Goal: Task Accomplishment & Management: Manage account settings

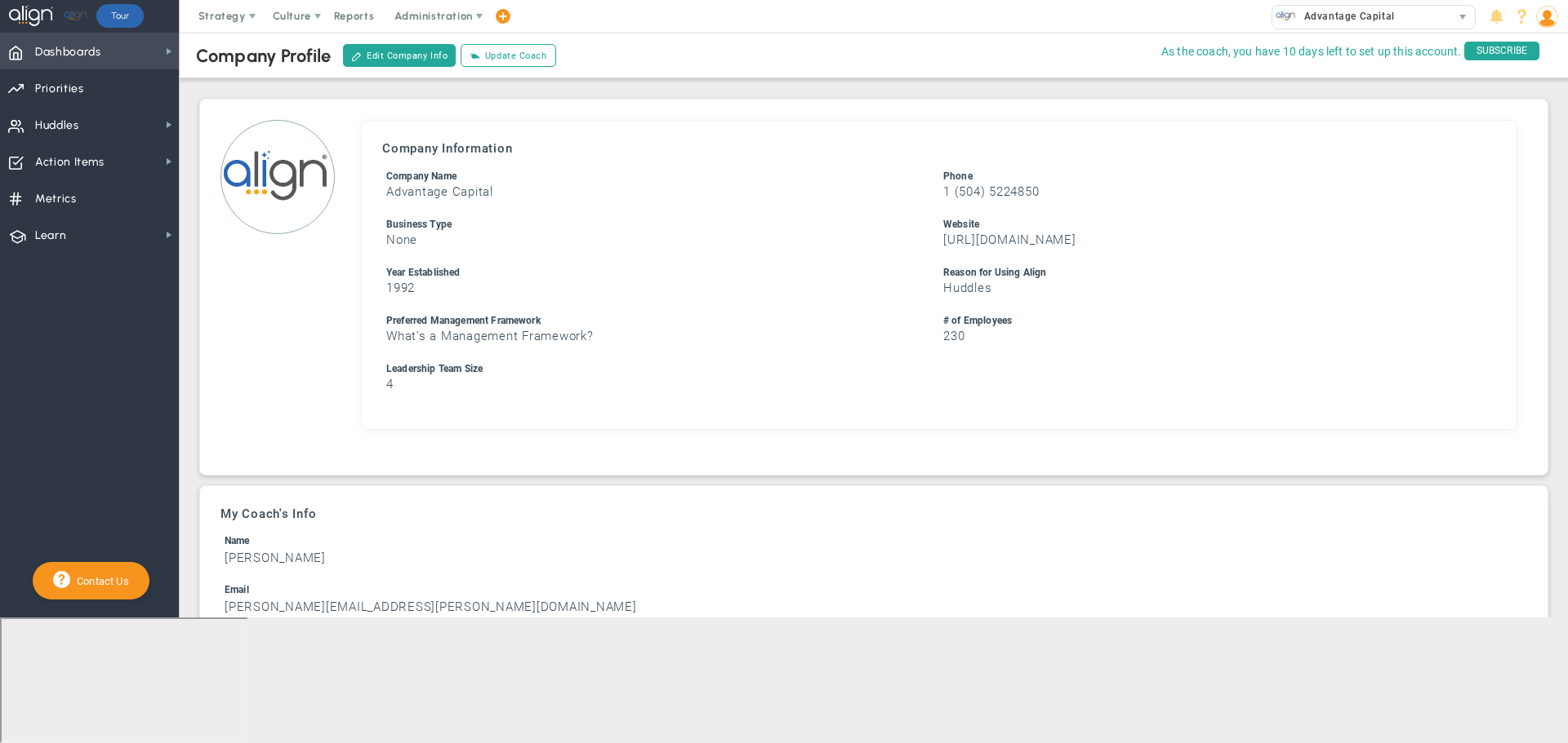
click at [104, 50] on span "Dashboards Dashboards" at bounding box center [89, 51] width 179 height 37
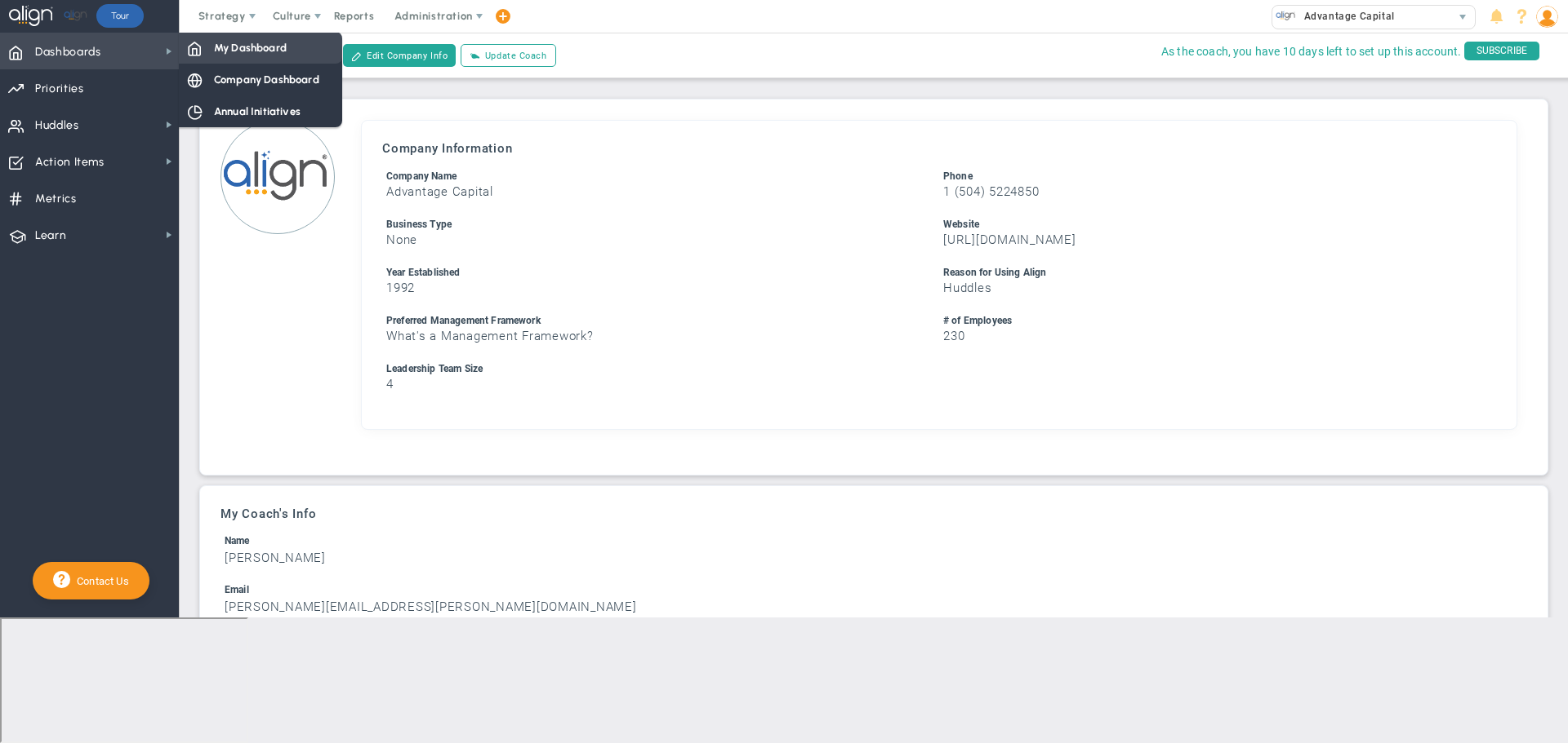
click at [240, 47] on span "My Dashboard" at bounding box center [250, 48] width 73 height 16
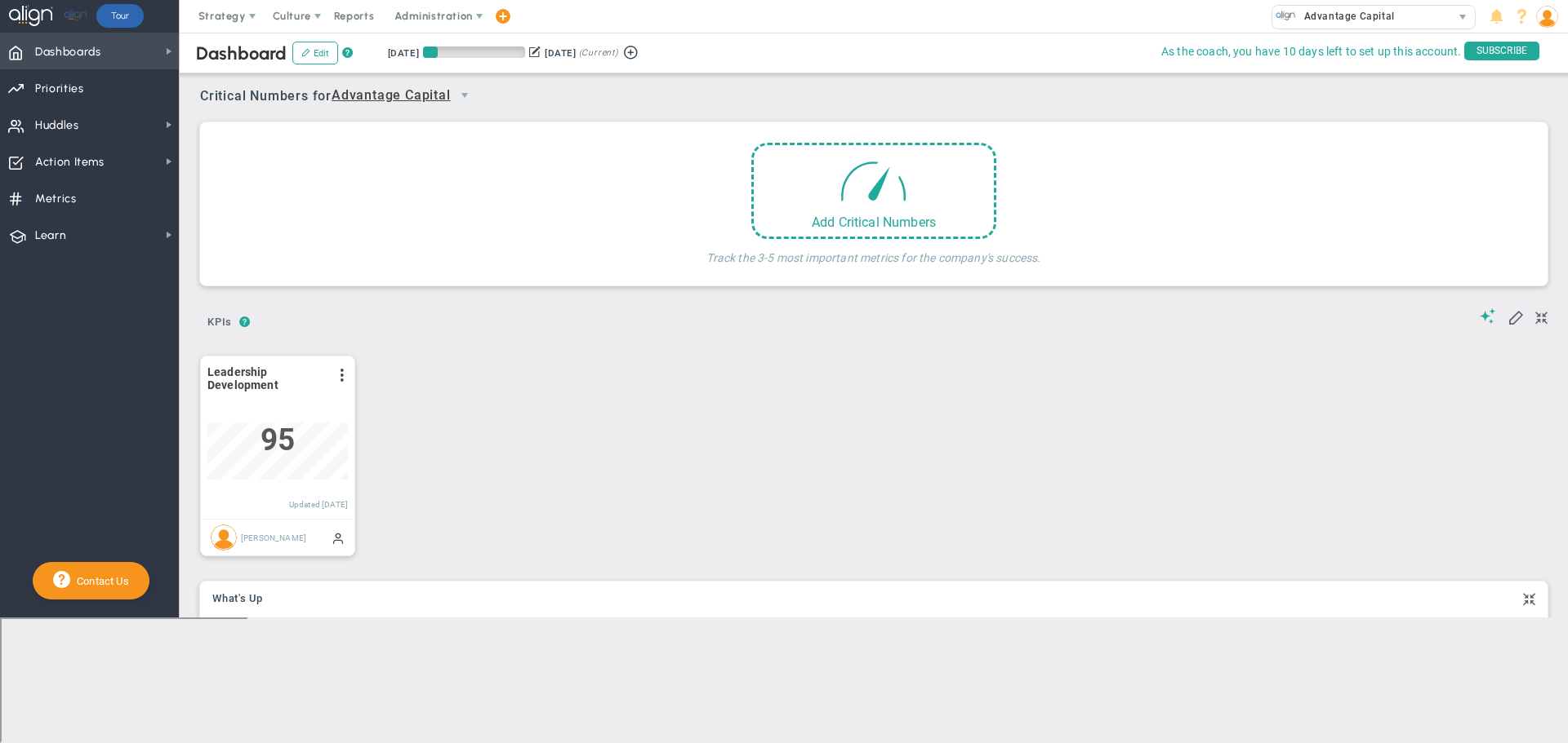
scroll to position [57, 140]
click at [370, 96] on span "Advantage Capital" at bounding box center [391, 96] width 120 height 20
click at [374, 152] on li "People Team Huddle" at bounding box center [408, 157] width 145 height 34
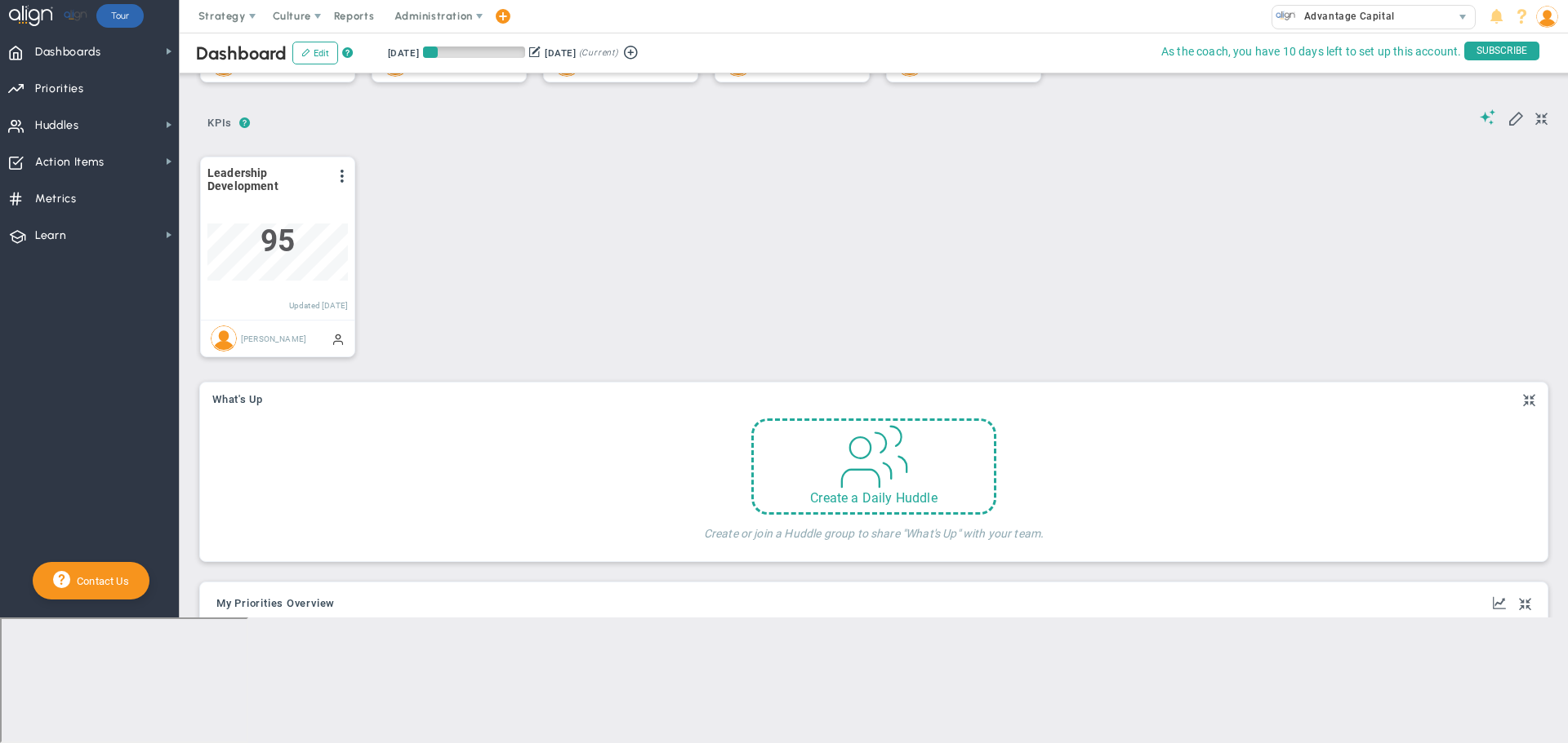
scroll to position [245, 0]
click at [839, 475] on span at bounding box center [873, 450] width 69 height 69
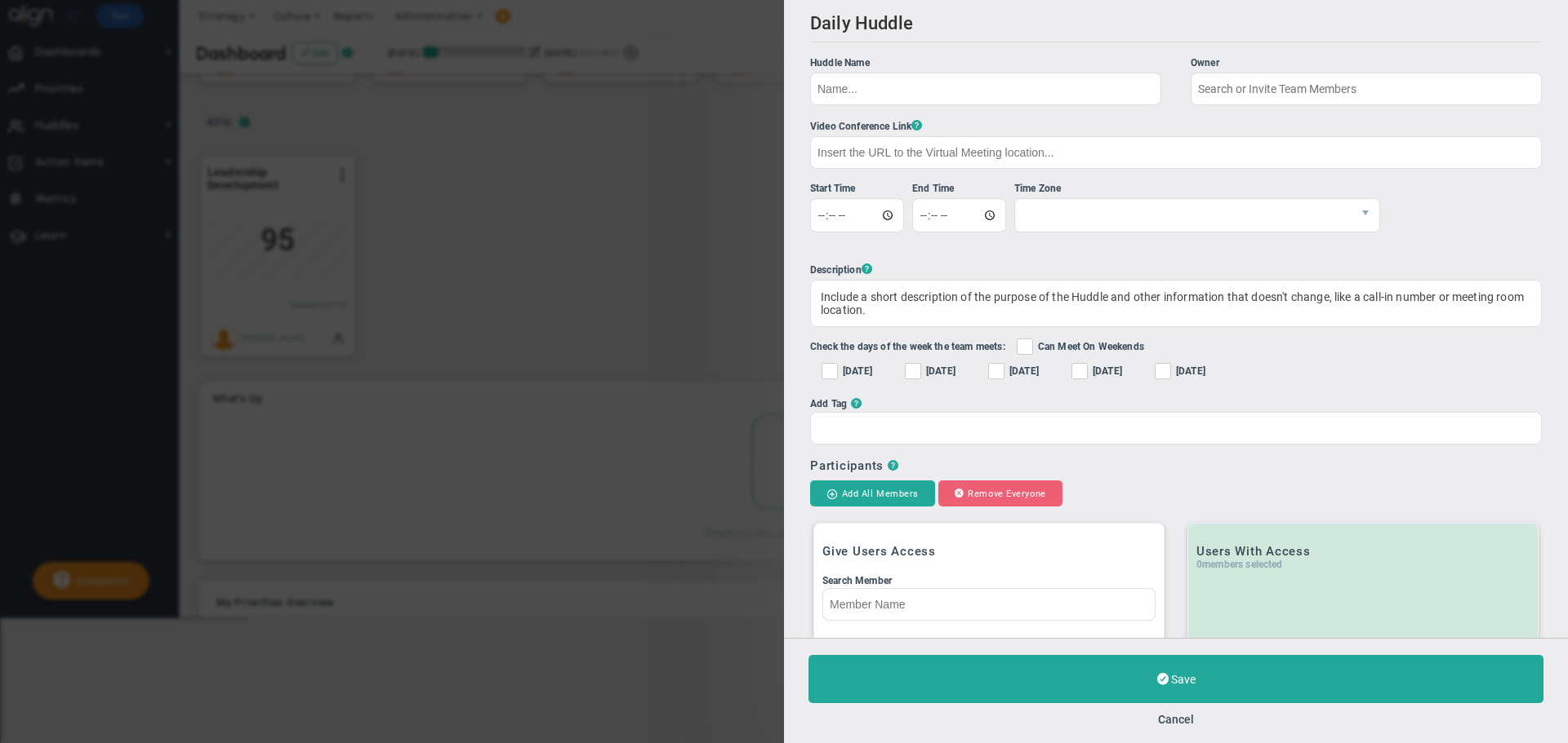
checkbox input "true"
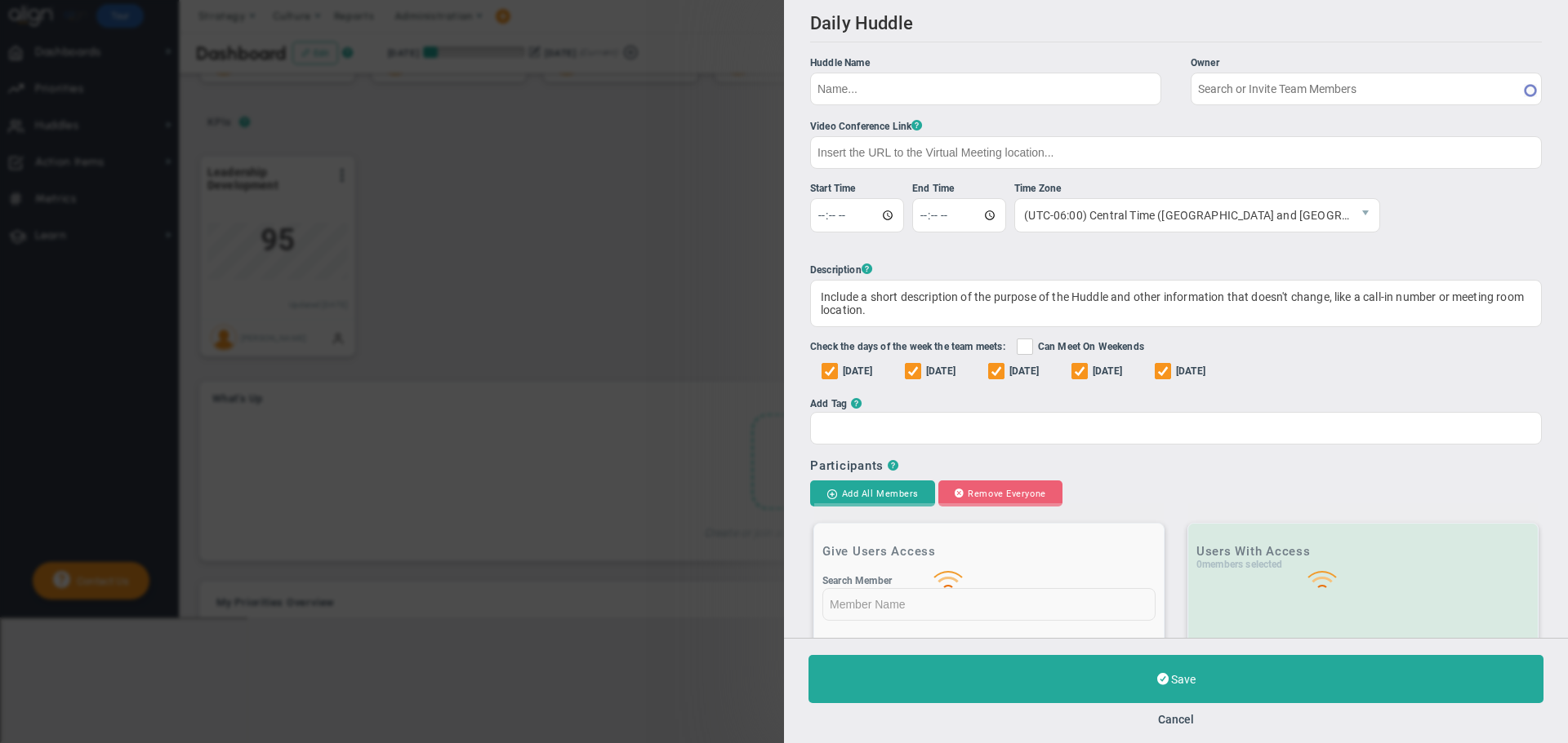
type input "[PERSON_NAME]"
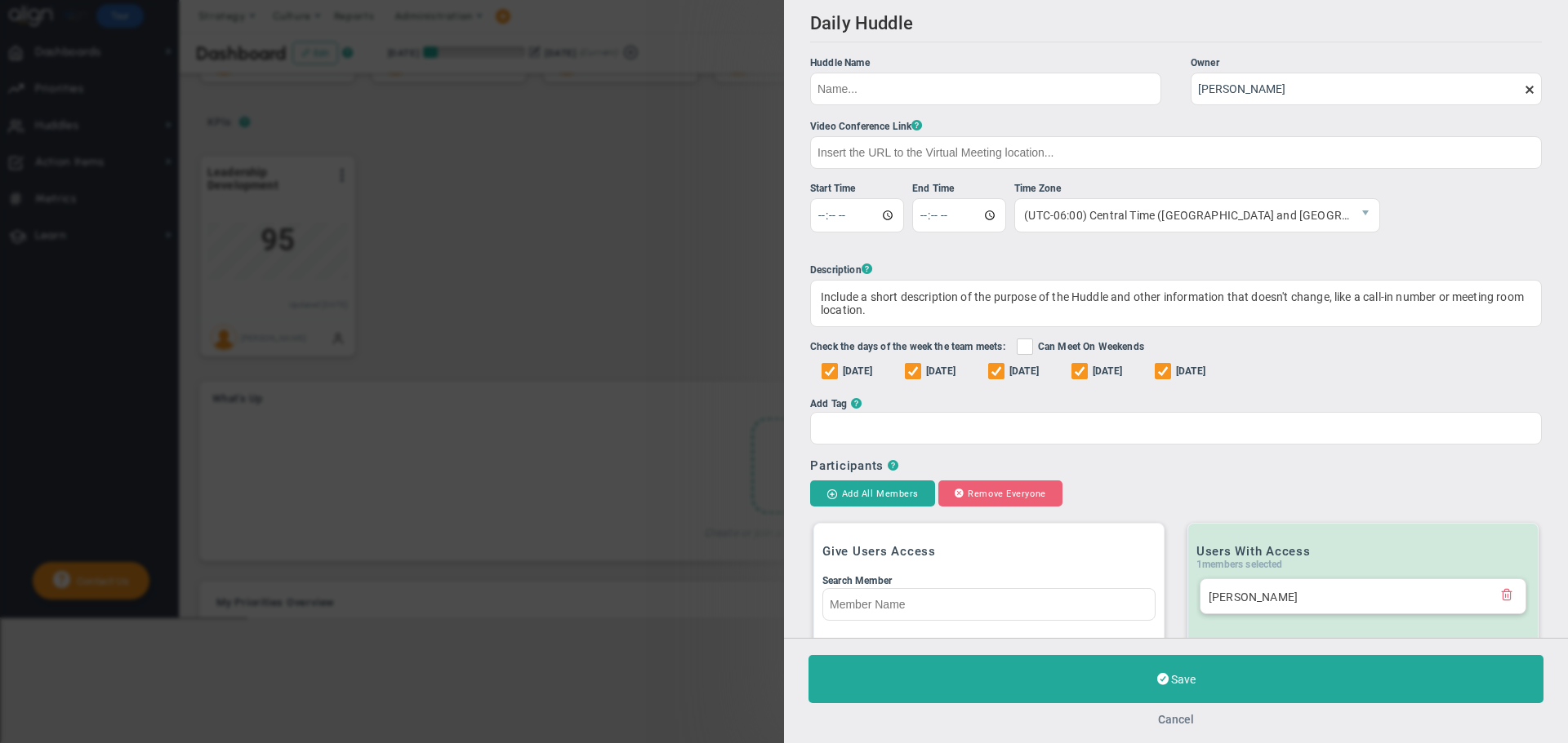
click at [1185, 717] on button "Cancel" at bounding box center [1176, 720] width 36 height 13
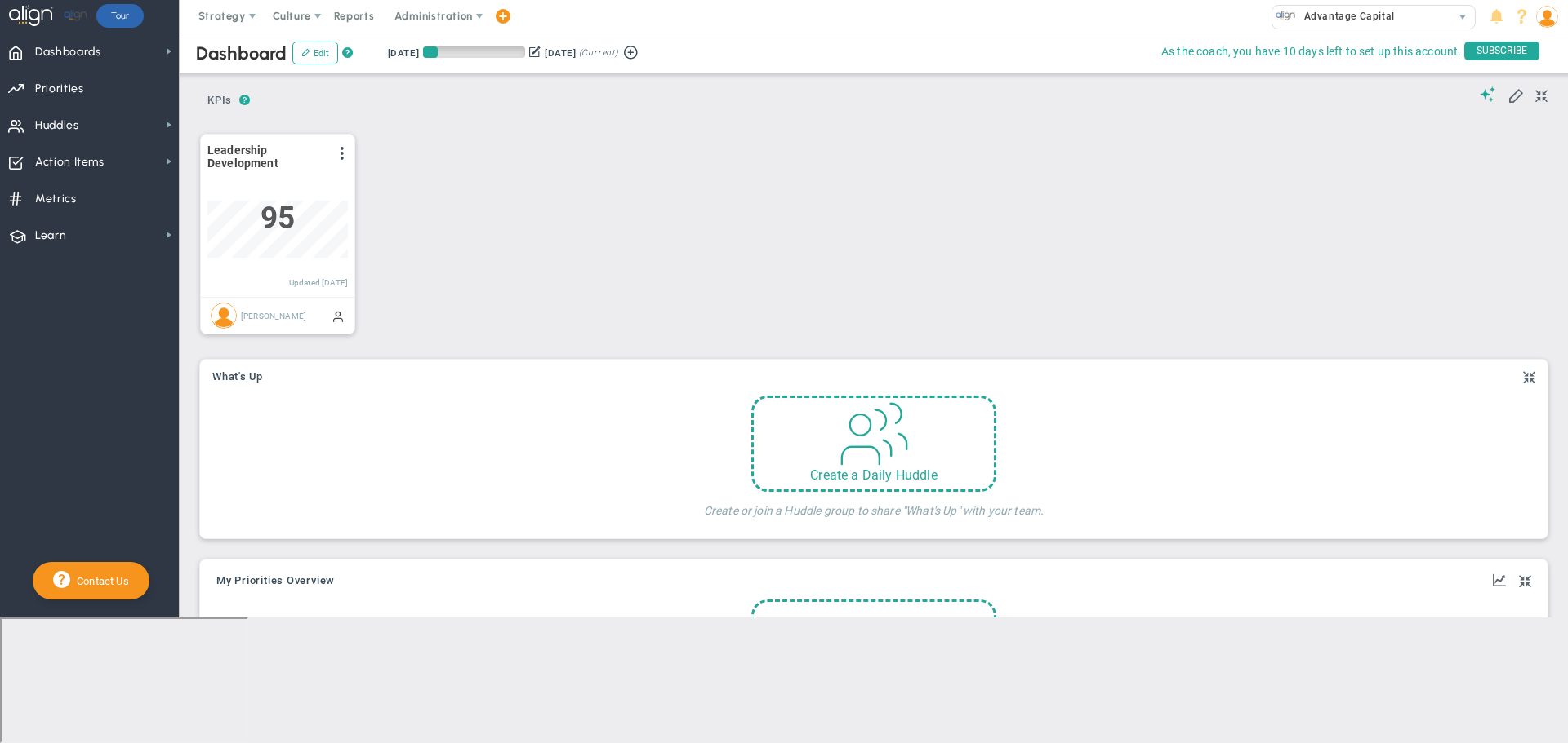
scroll to position [245, 0]
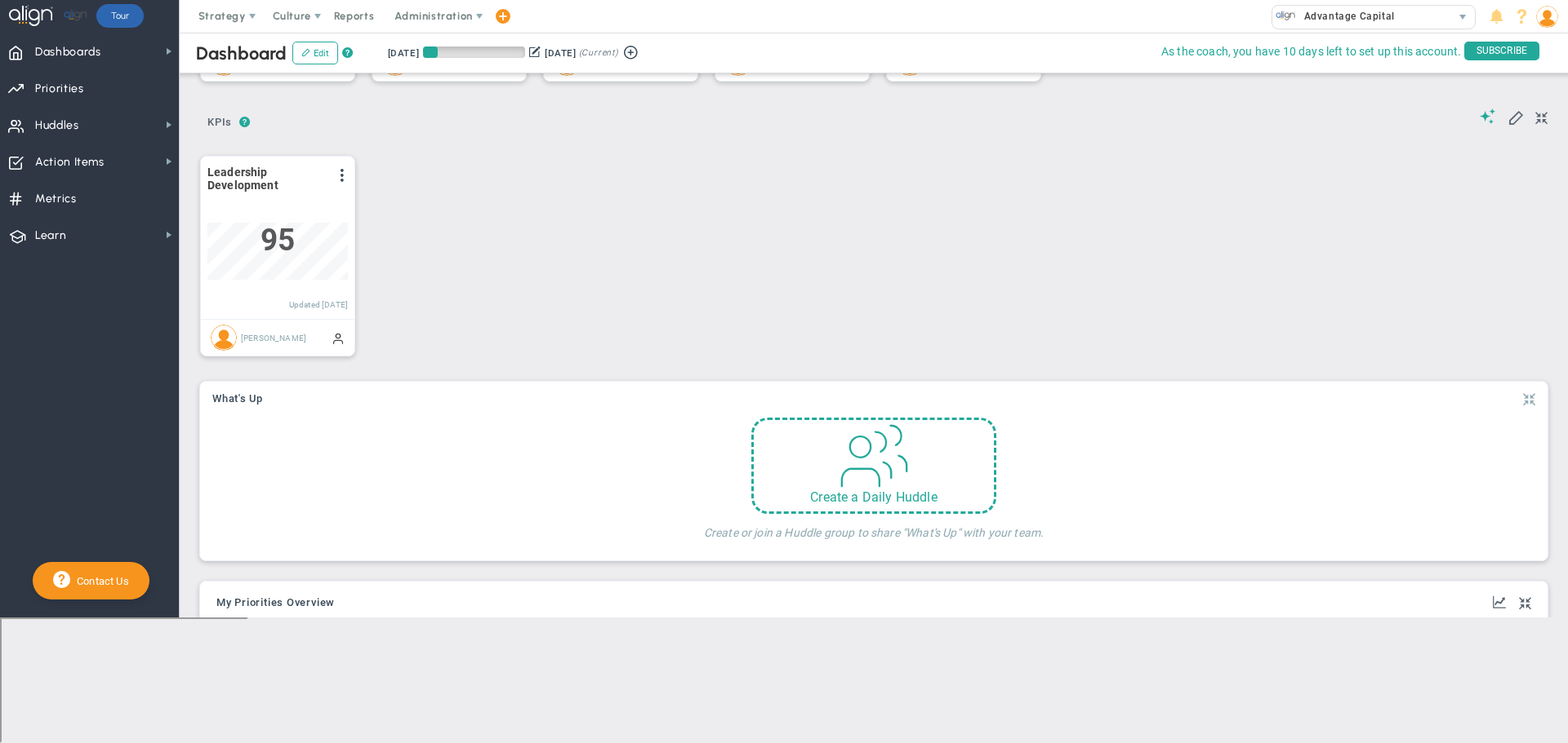
click at [1523, 398] on span at bounding box center [1529, 399] width 13 height 19
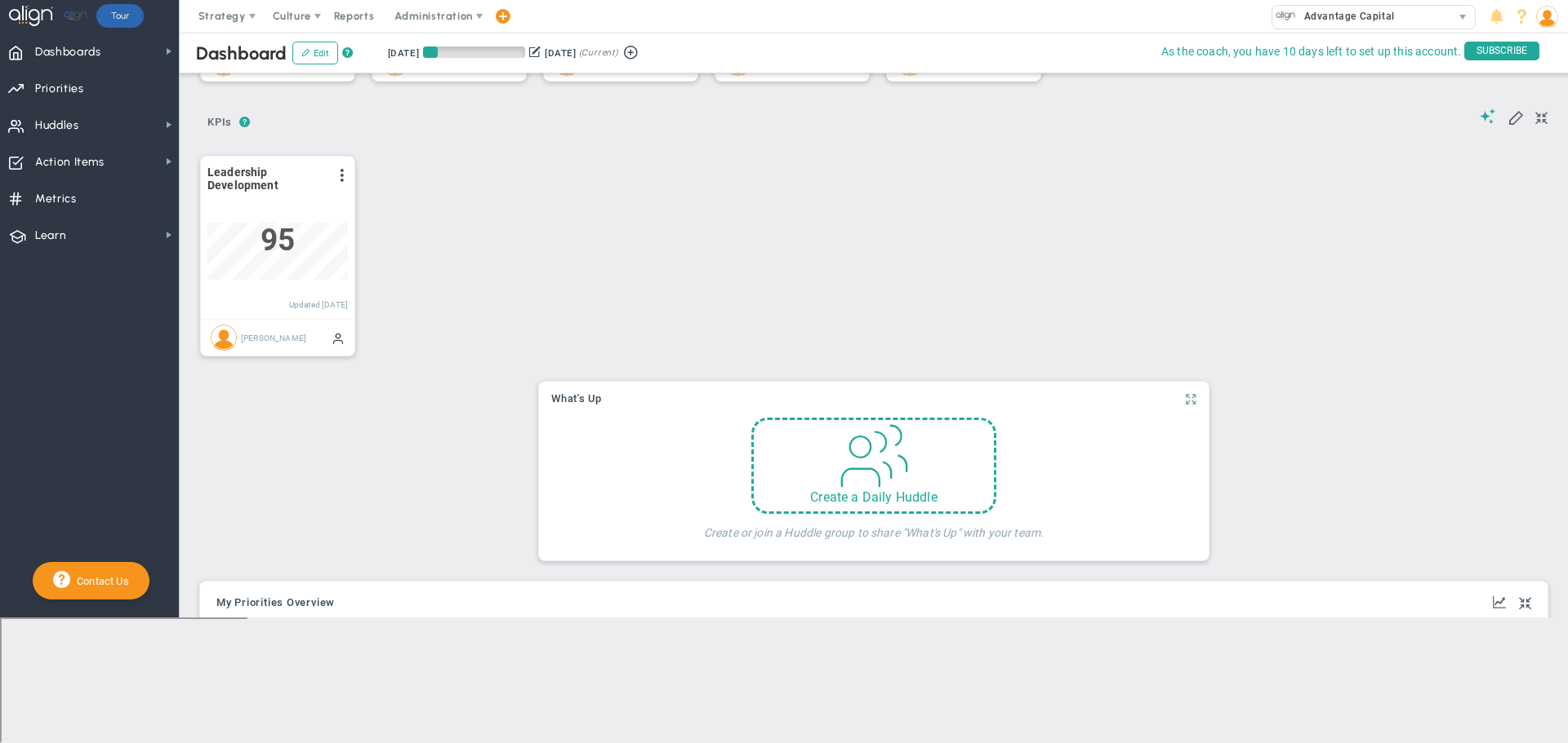
click at [1186, 400] on span at bounding box center [1191, 399] width 11 height 19
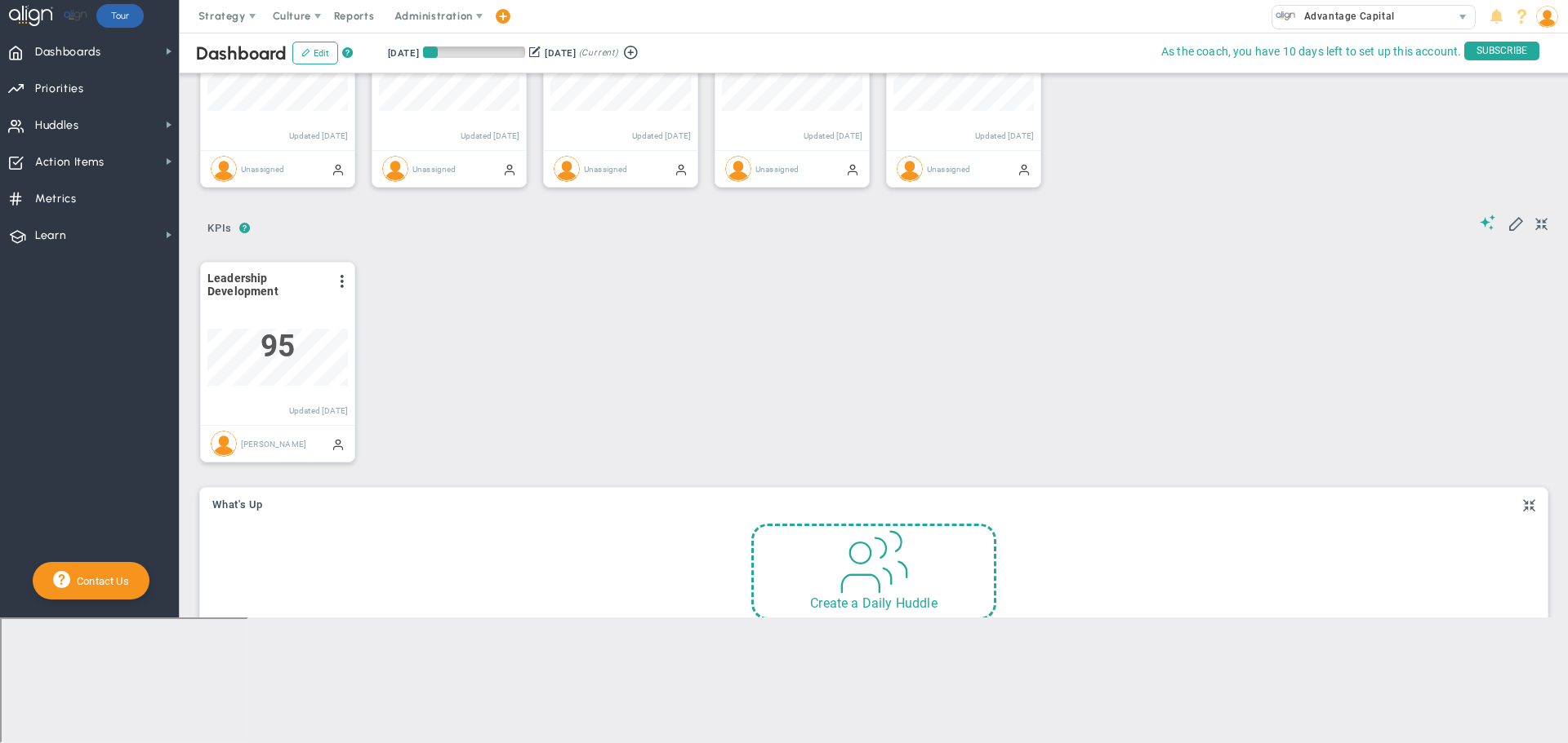
scroll to position [0, 0]
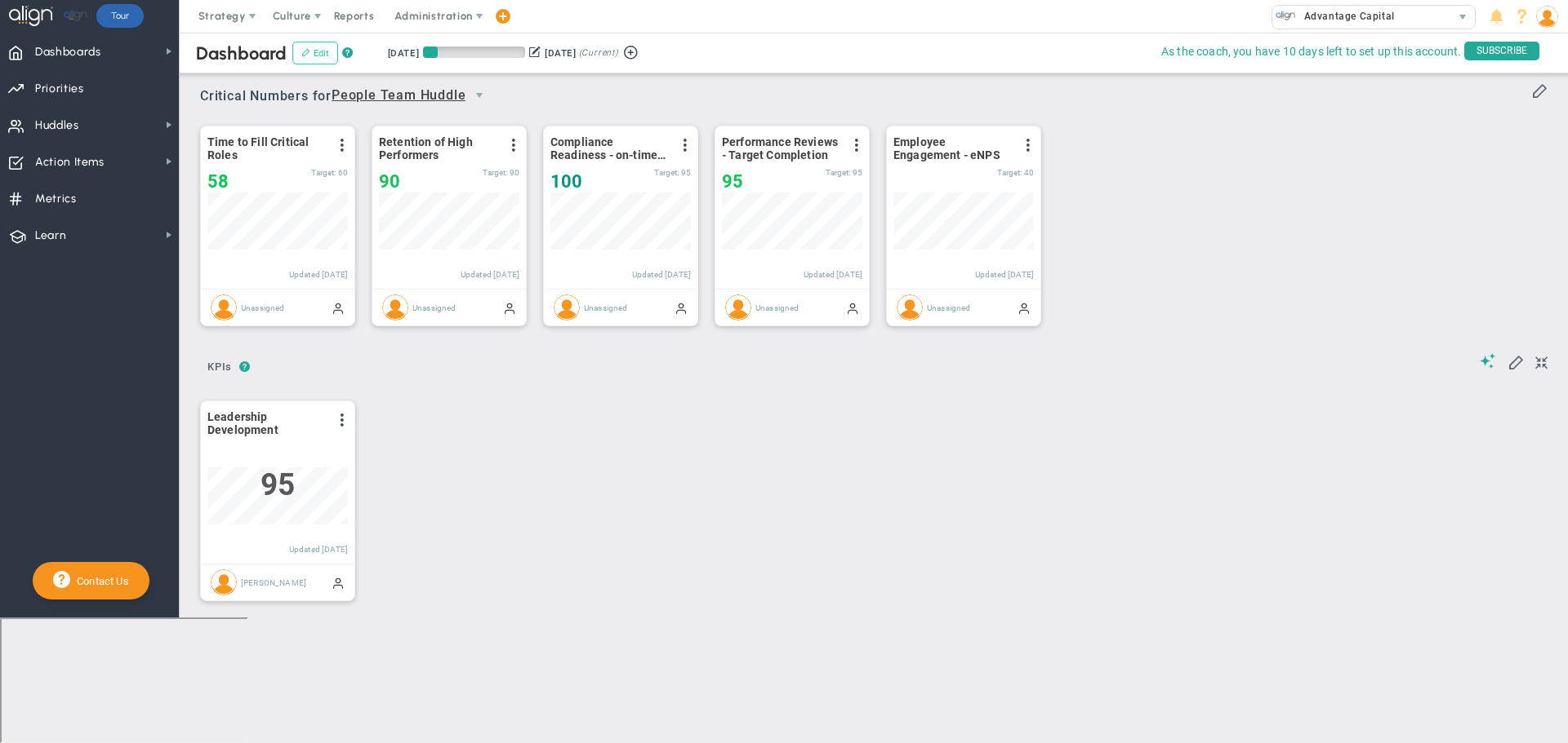
click at [300, 48] on button "Edit" at bounding box center [315, 53] width 46 height 23
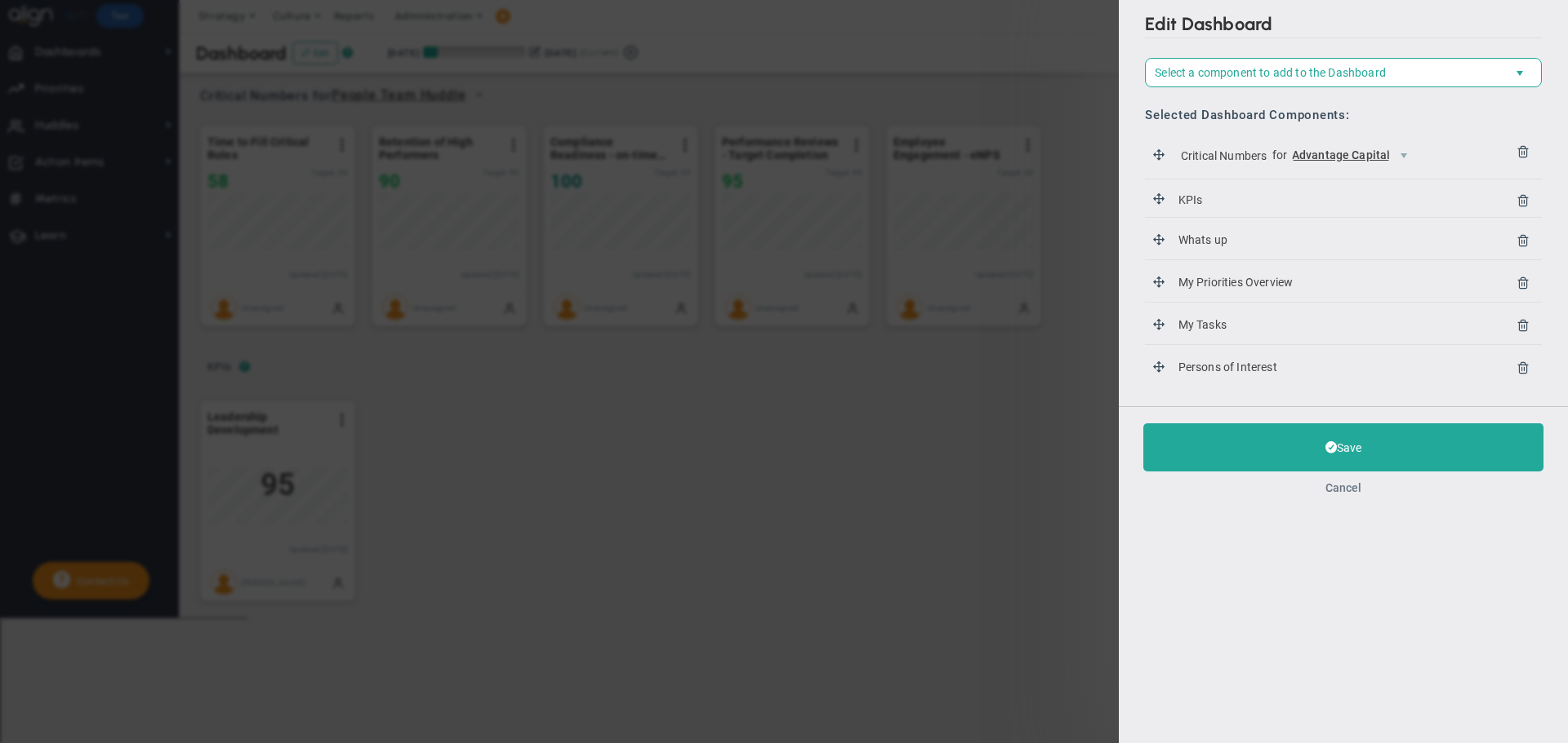
click at [1338, 486] on button "Cancel" at bounding box center [1343, 488] width 36 height 13
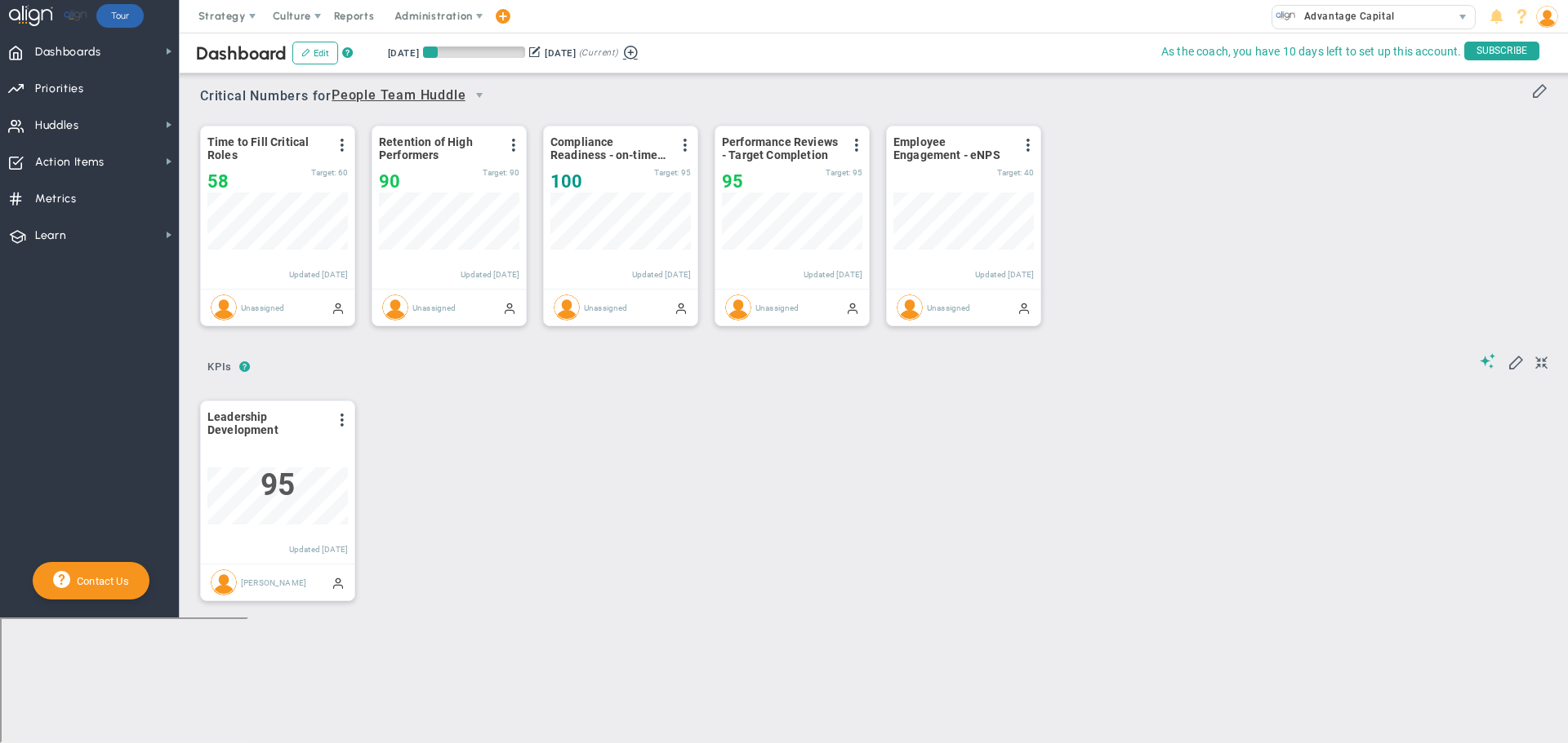
click at [642, 53] on button at bounding box center [630, 51] width 24 height 18
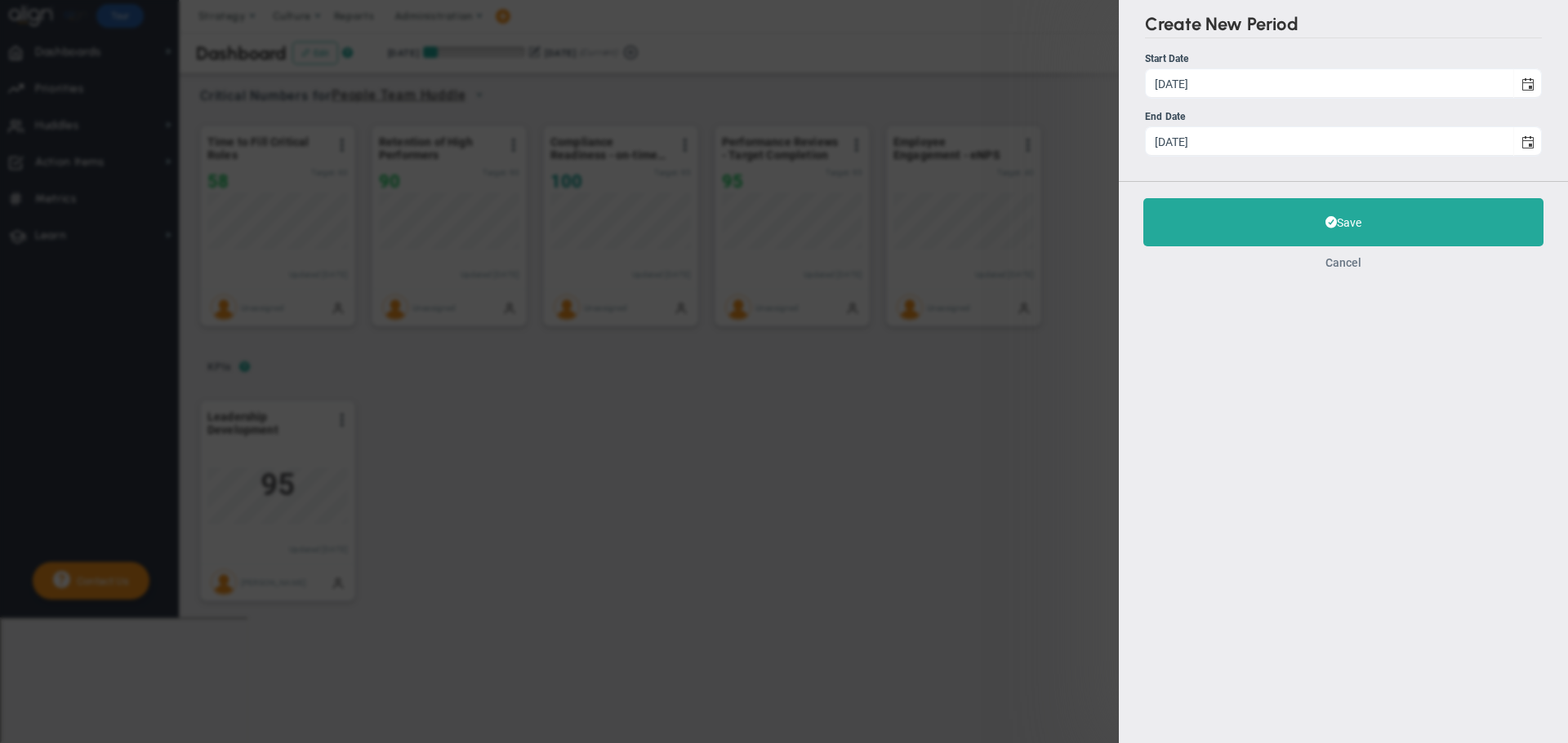
click at [1327, 264] on button "Cancel" at bounding box center [1343, 263] width 36 height 13
